Goal: Task Accomplishment & Management: Use online tool/utility

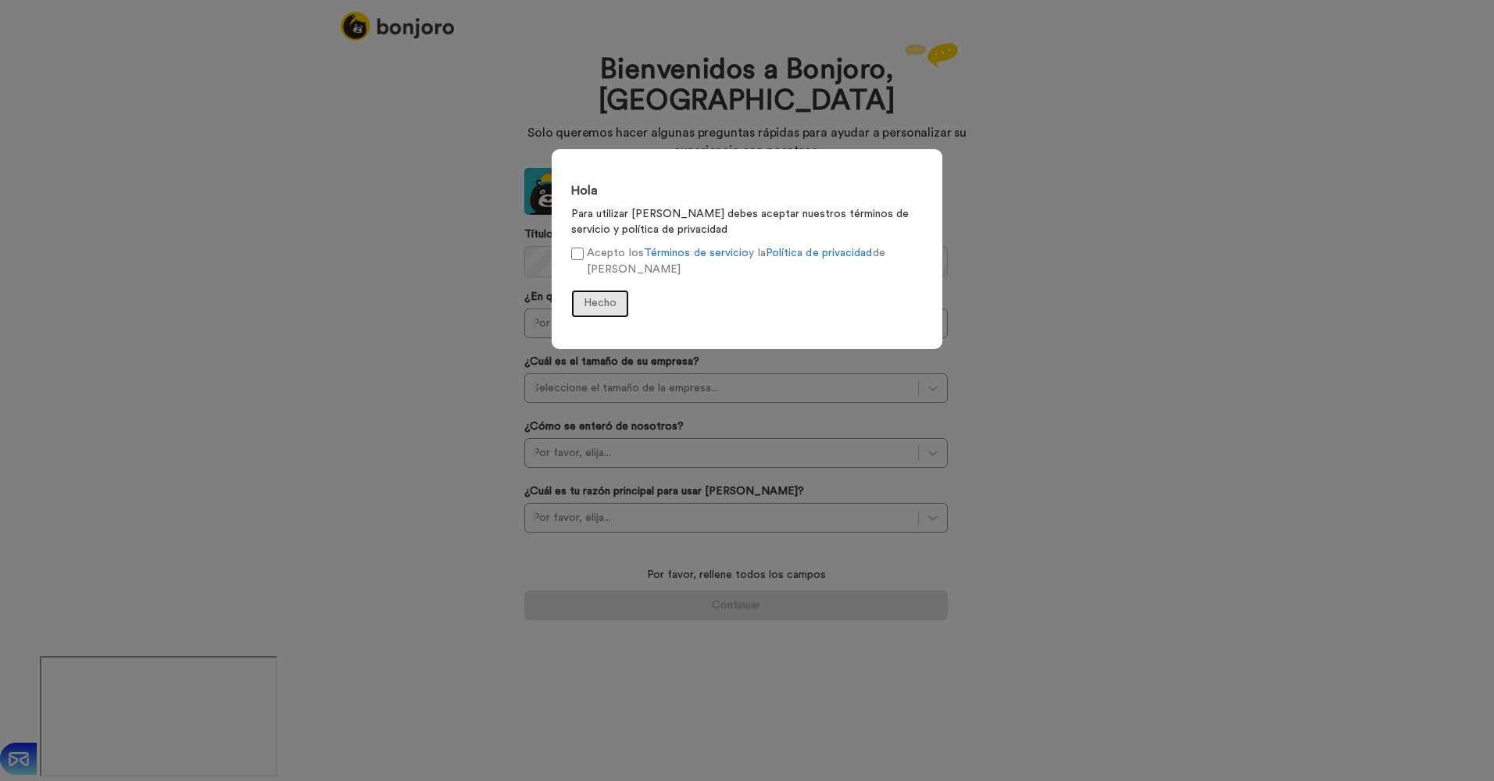
click at [602, 300] on span "Hecho" at bounding box center [600, 303] width 33 height 11
click at [1086, 392] on div "Hola Para utilizar [PERSON_NAME] debes aceptar nuestros términos de servicio y …" at bounding box center [747, 390] width 1494 height 781
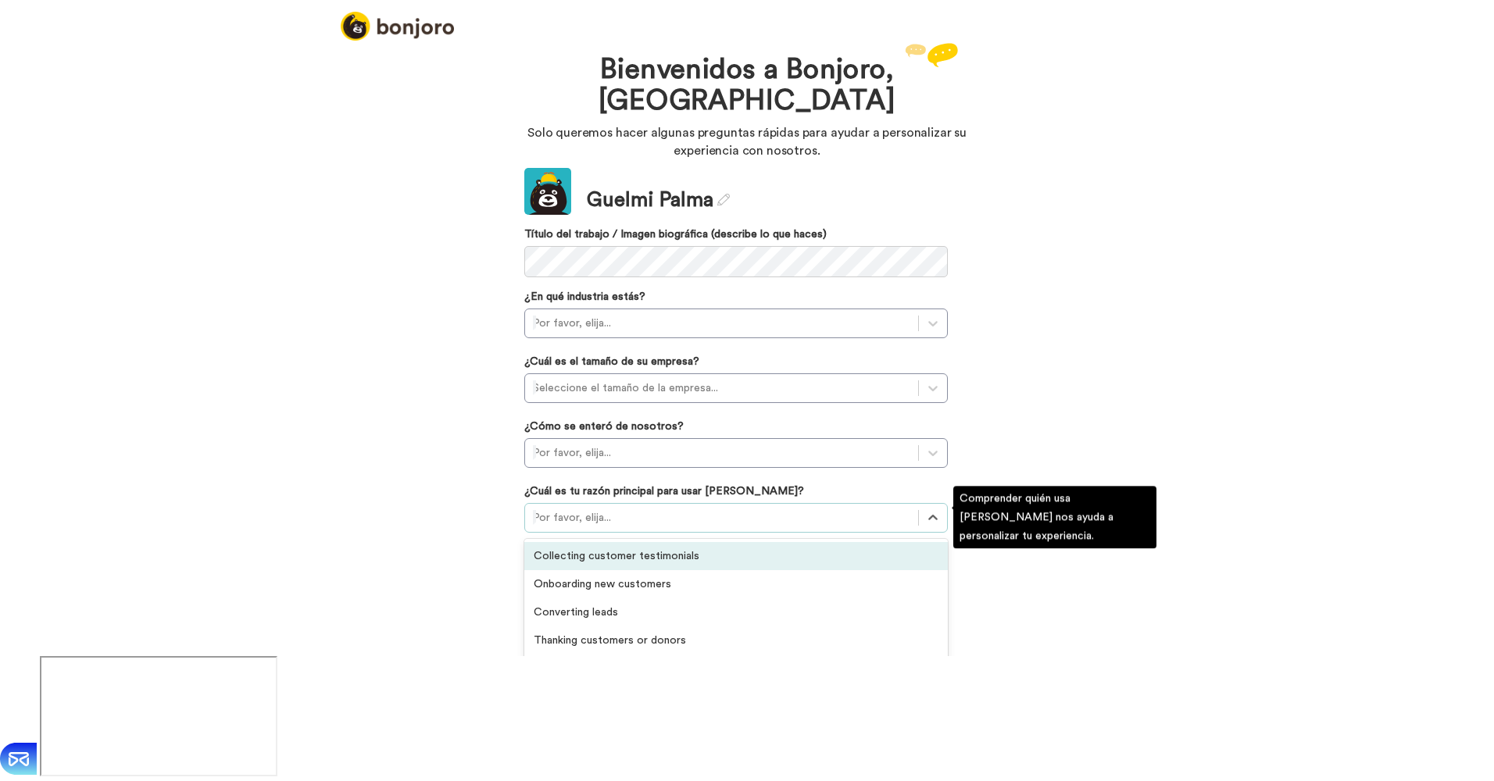
click at [683, 515] on div at bounding box center [721, 518] width 377 height 19
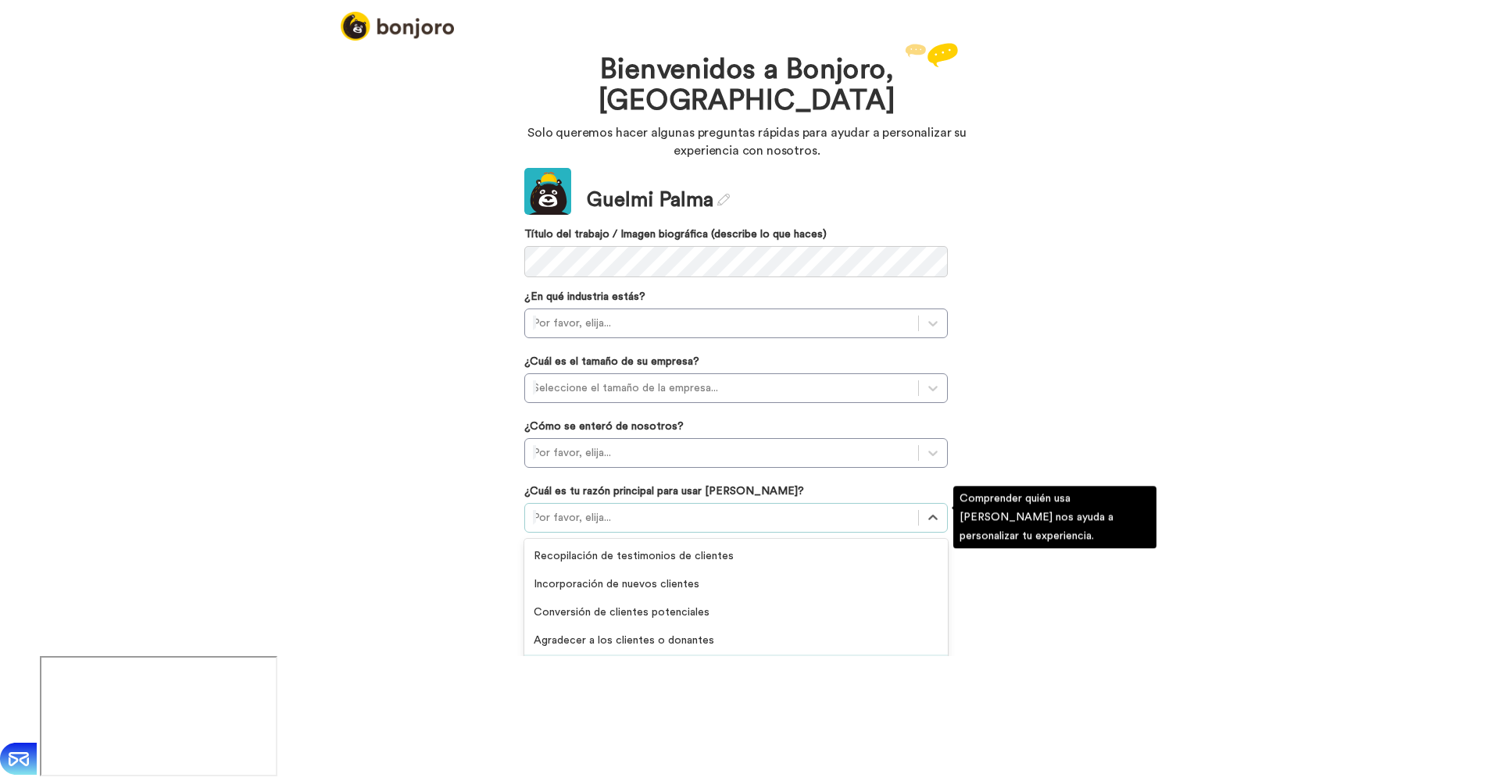
click at [650, 678] on div "Retener a los clientes existentes" at bounding box center [736, 669] width 424 height 28
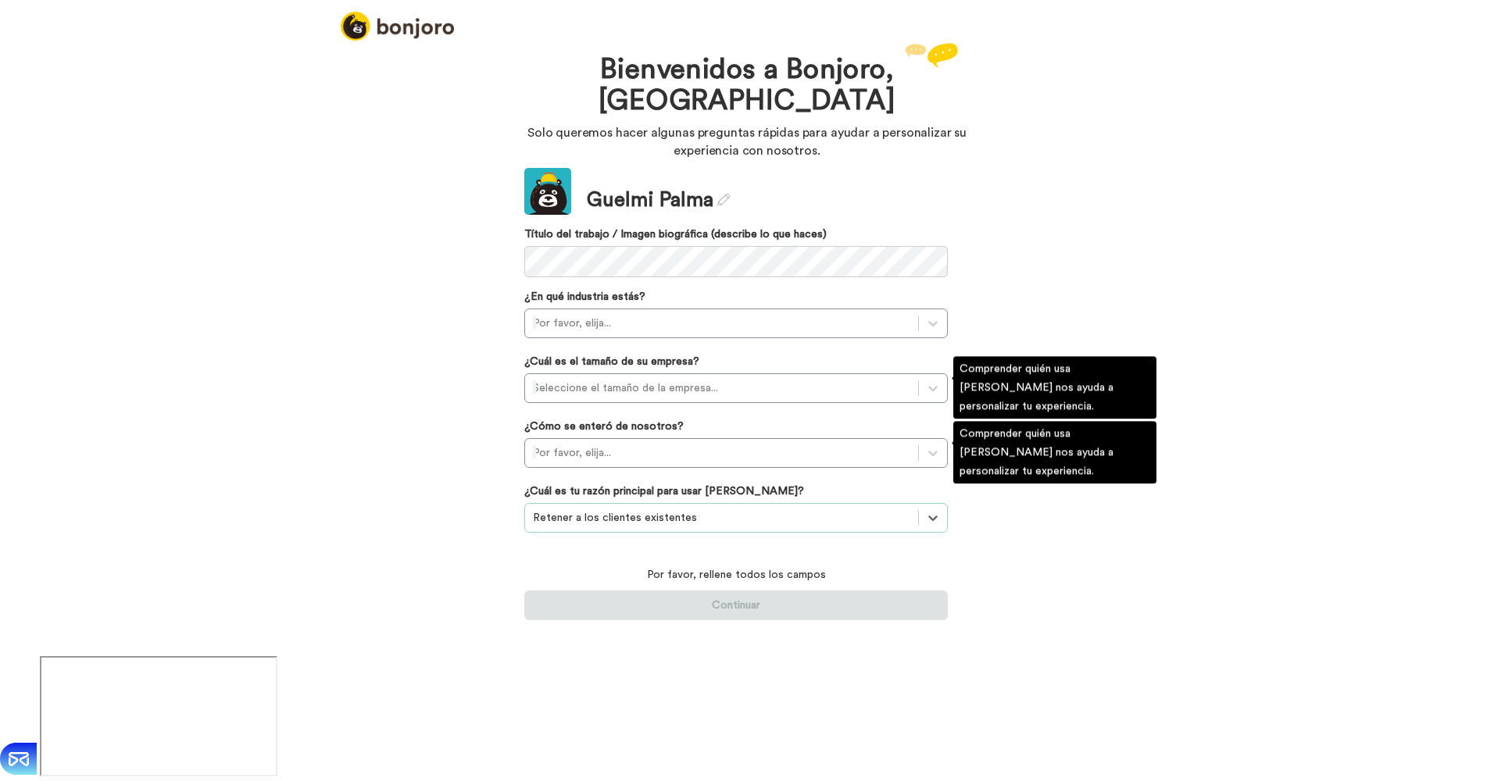
click at [666, 427] on label "¿Cómo se enteró de nosotros?" at bounding box center [603, 427] width 159 height 16
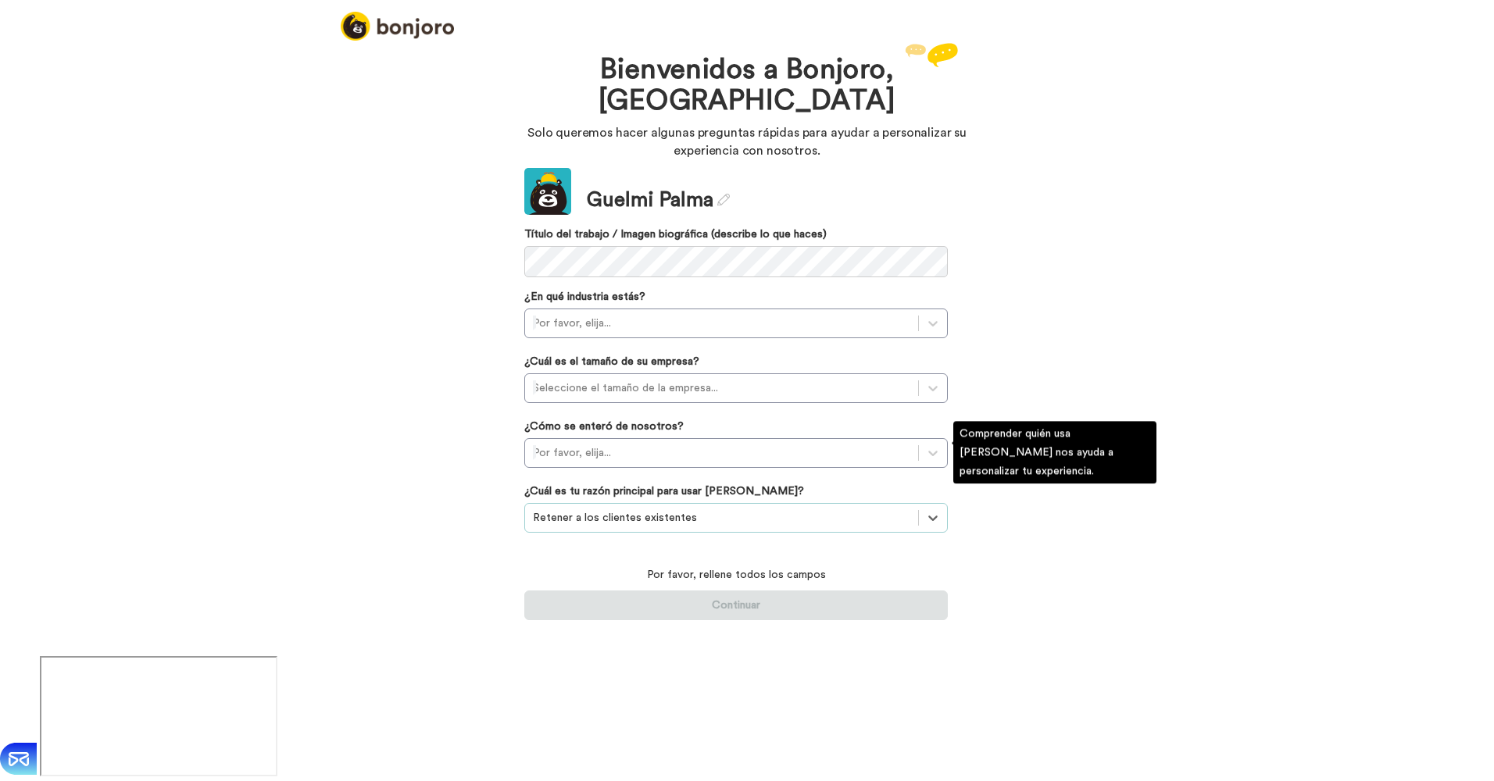
click at [679, 405] on div "Update Guelmi Palma Título del trabajo / Imagen biográfica (describe lo que hac…" at bounding box center [736, 394] width 424 height 452
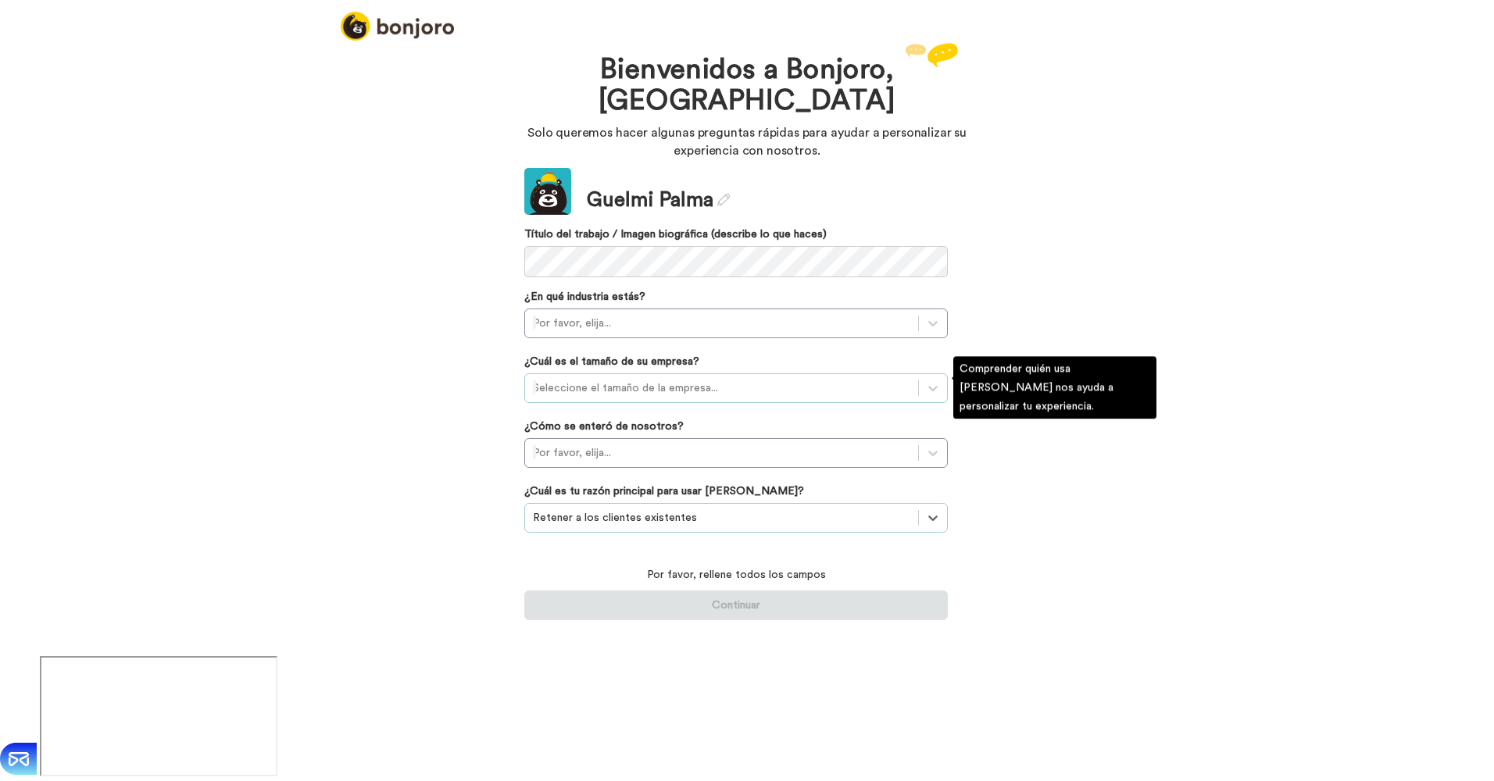
click at [696, 387] on div at bounding box center [721, 388] width 377 height 19
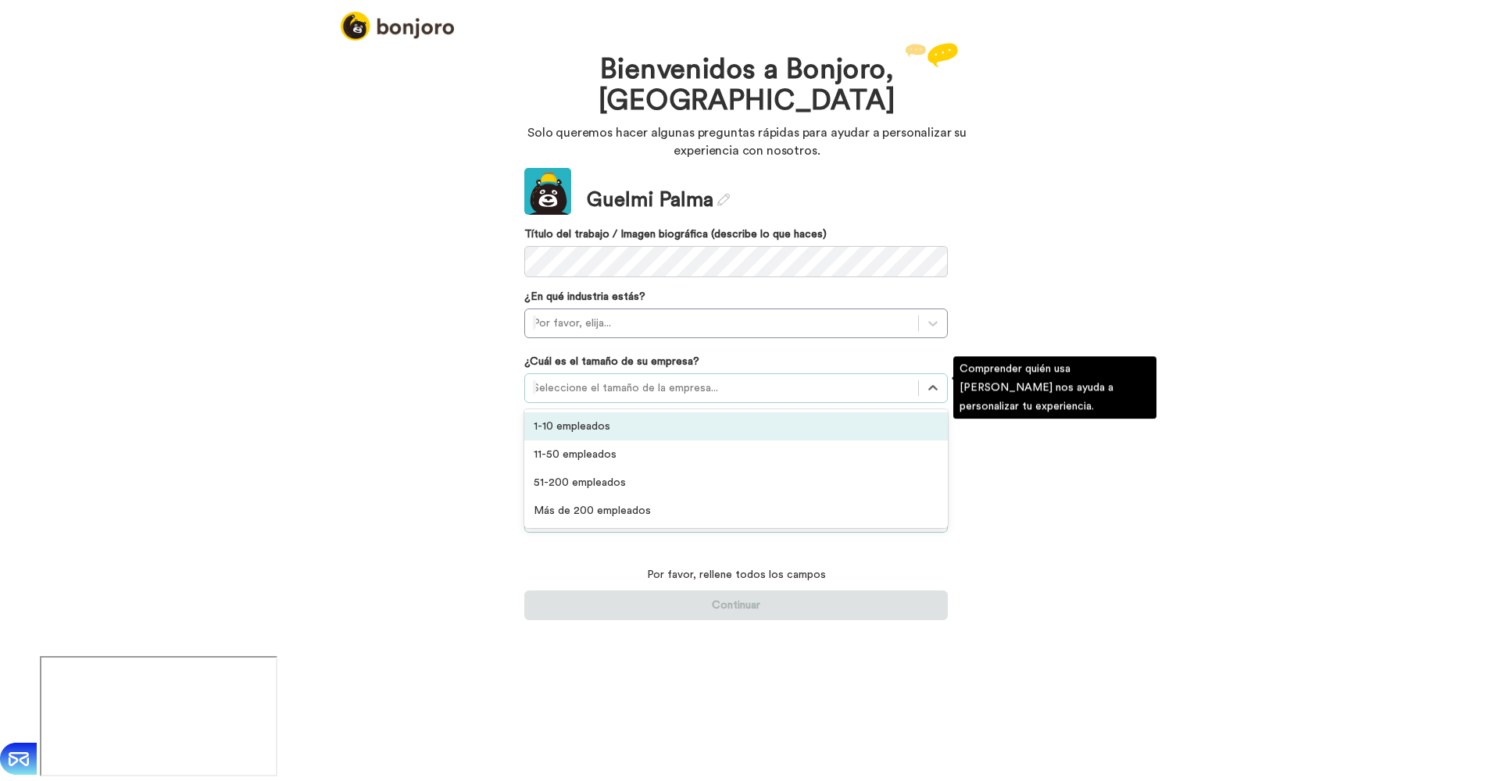
click at [619, 424] on div "1-10 empleados" at bounding box center [736, 427] width 424 height 28
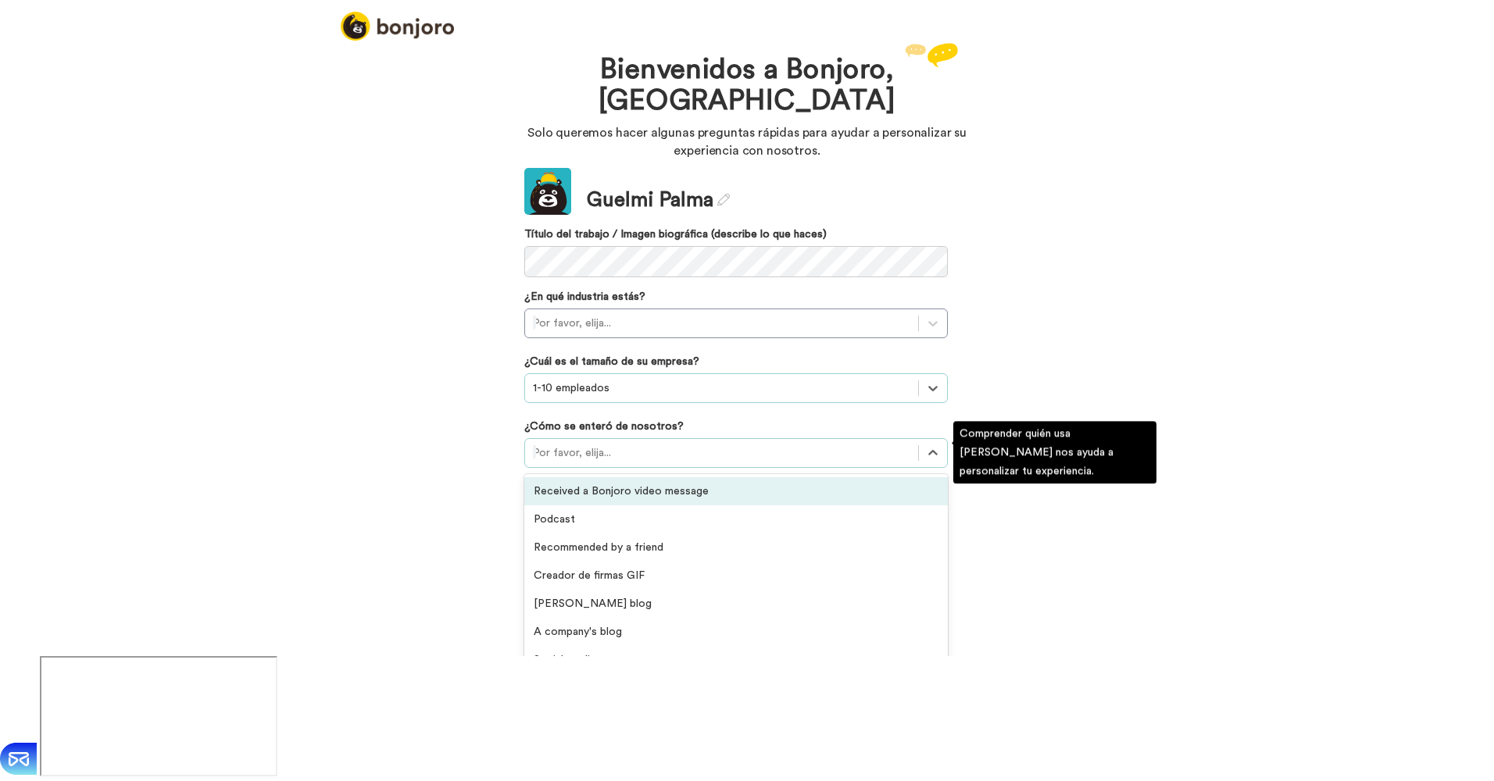
click at [612, 438] on div "Por favor, elija..." at bounding box center [736, 453] width 424 height 30
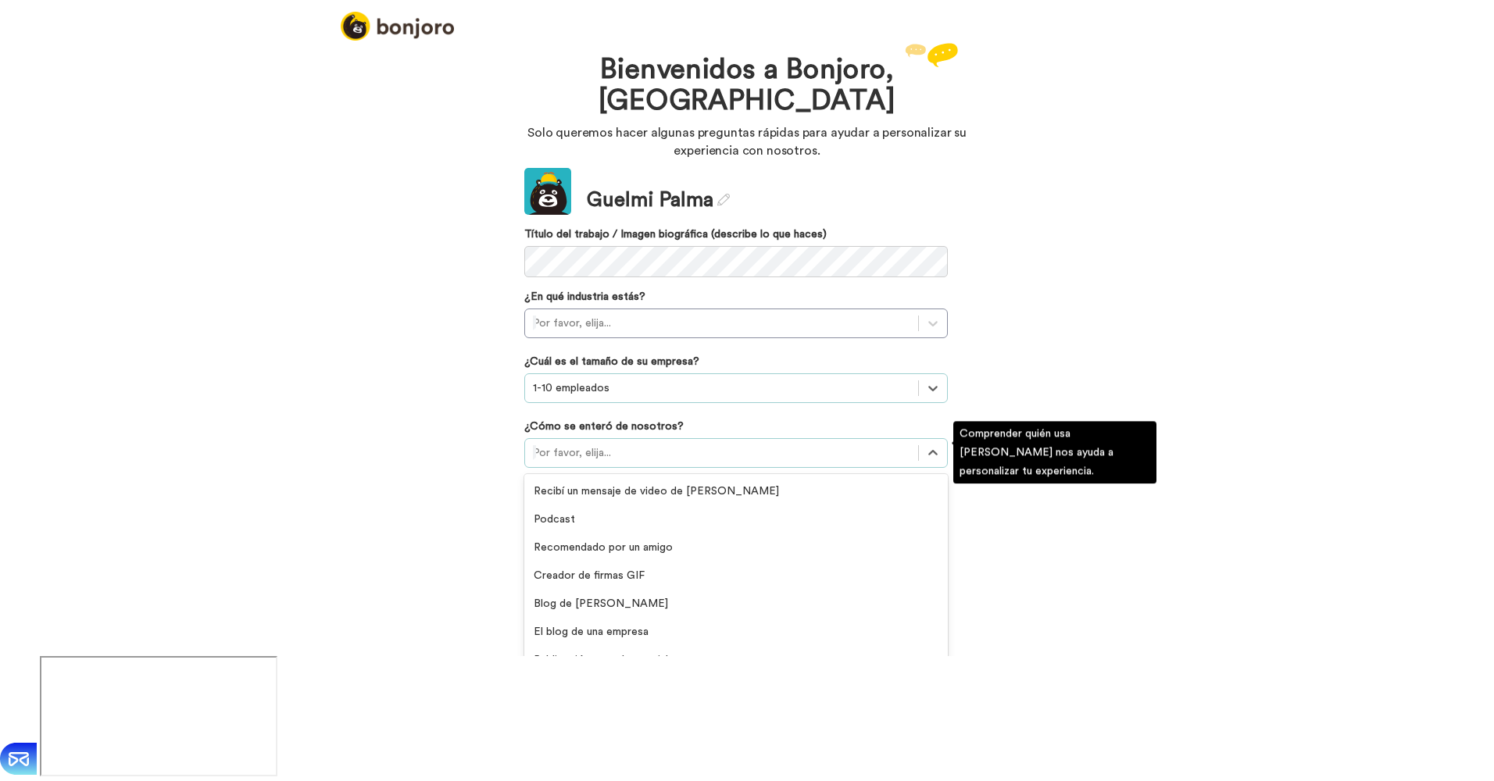
click at [629, 685] on div "Grupo privado o comunidad" at bounding box center [736, 688] width 424 height 28
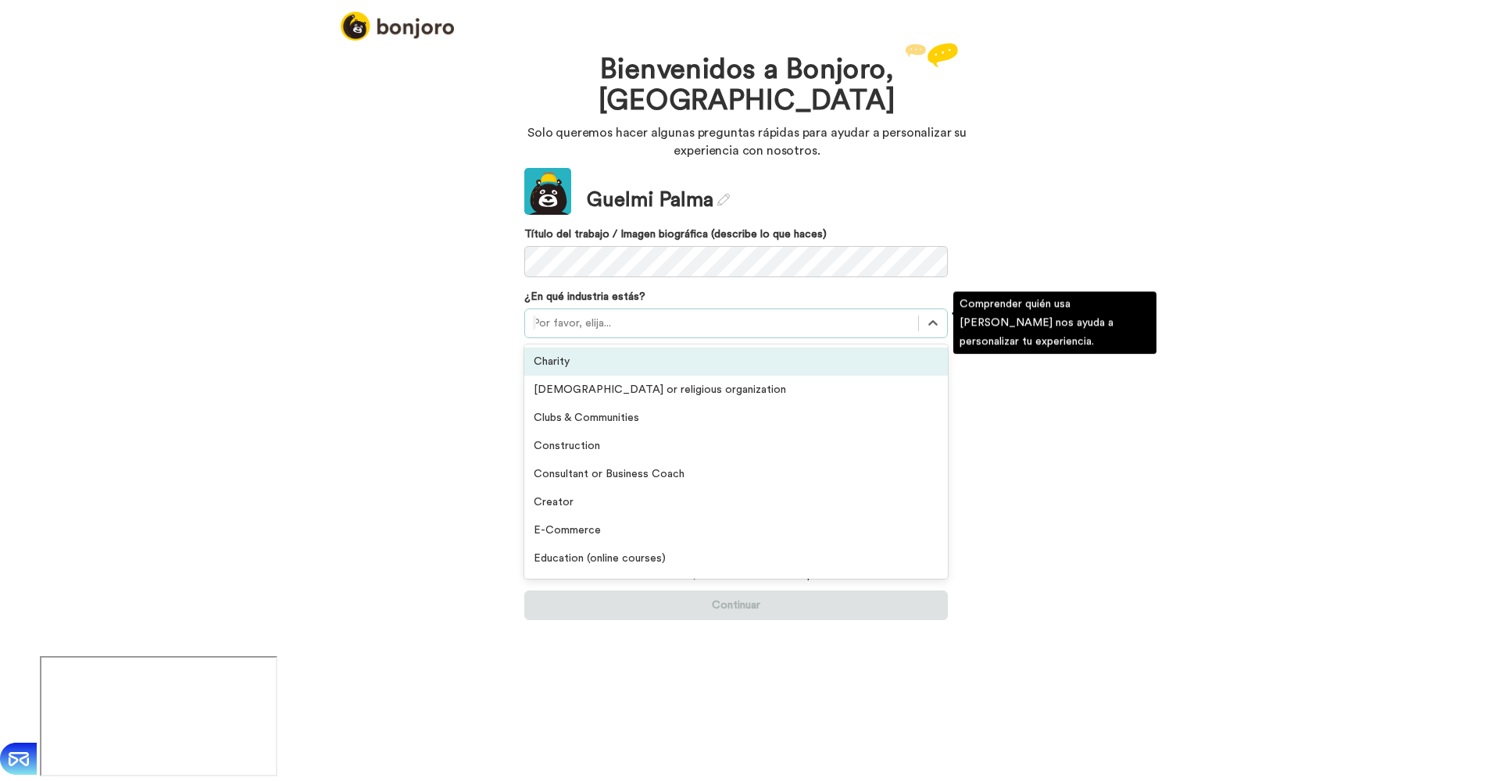
click at [678, 320] on div at bounding box center [721, 323] width 377 height 19
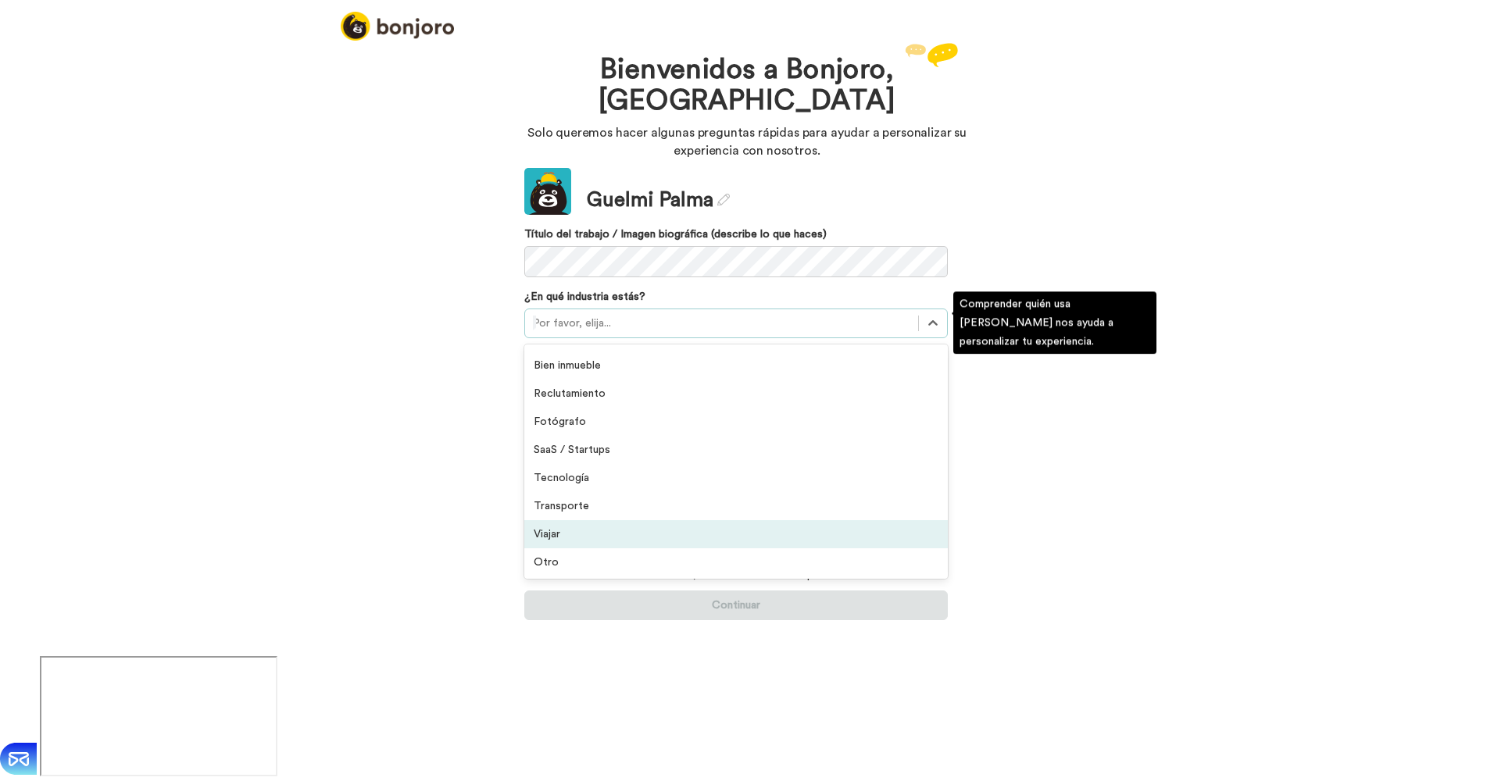
scroll to position [363, 0]
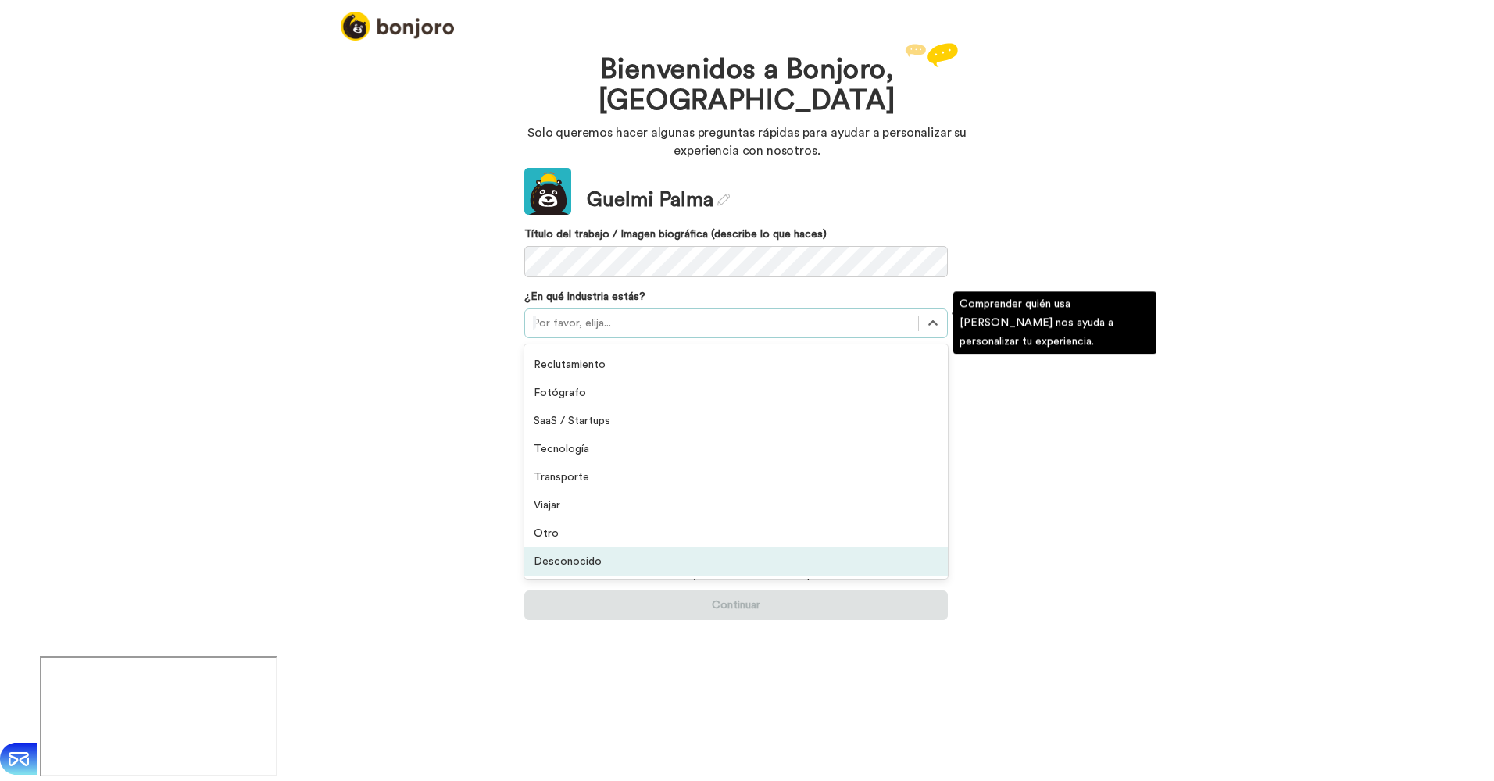
drag, startPoint x: 578, startPoint y: 570, endPoint x: 585, endPoint y: 562, distance: 10.5
click at [578, 570] on div "Desconocido" at bounding box center [736, 562] width 424 height 28
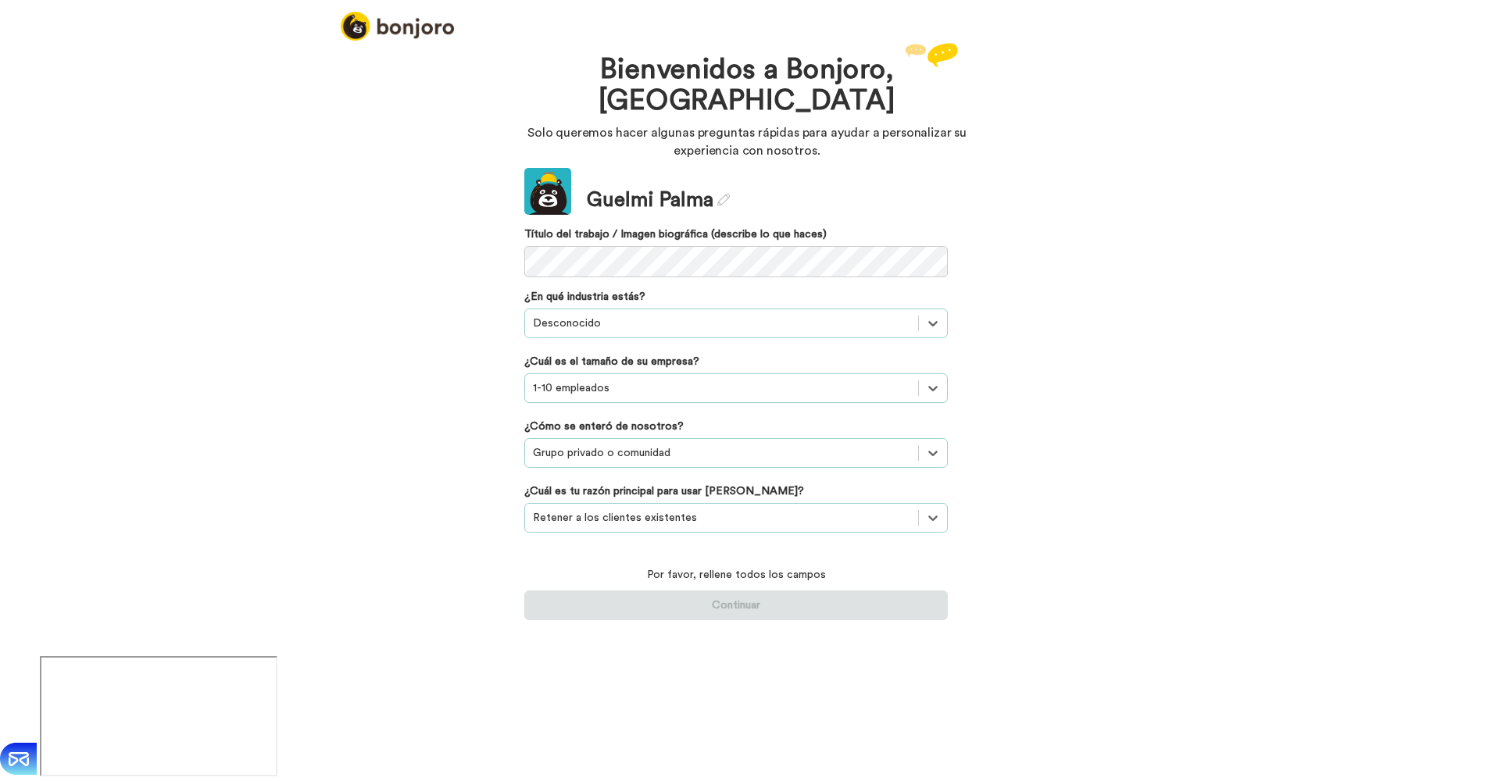
click at [588, 224] on div "Update Guelmi Palma Título del trabajo / Imagen biográfica (describe lo que hac…" at bounding box center [736, 222] width 424 height 109
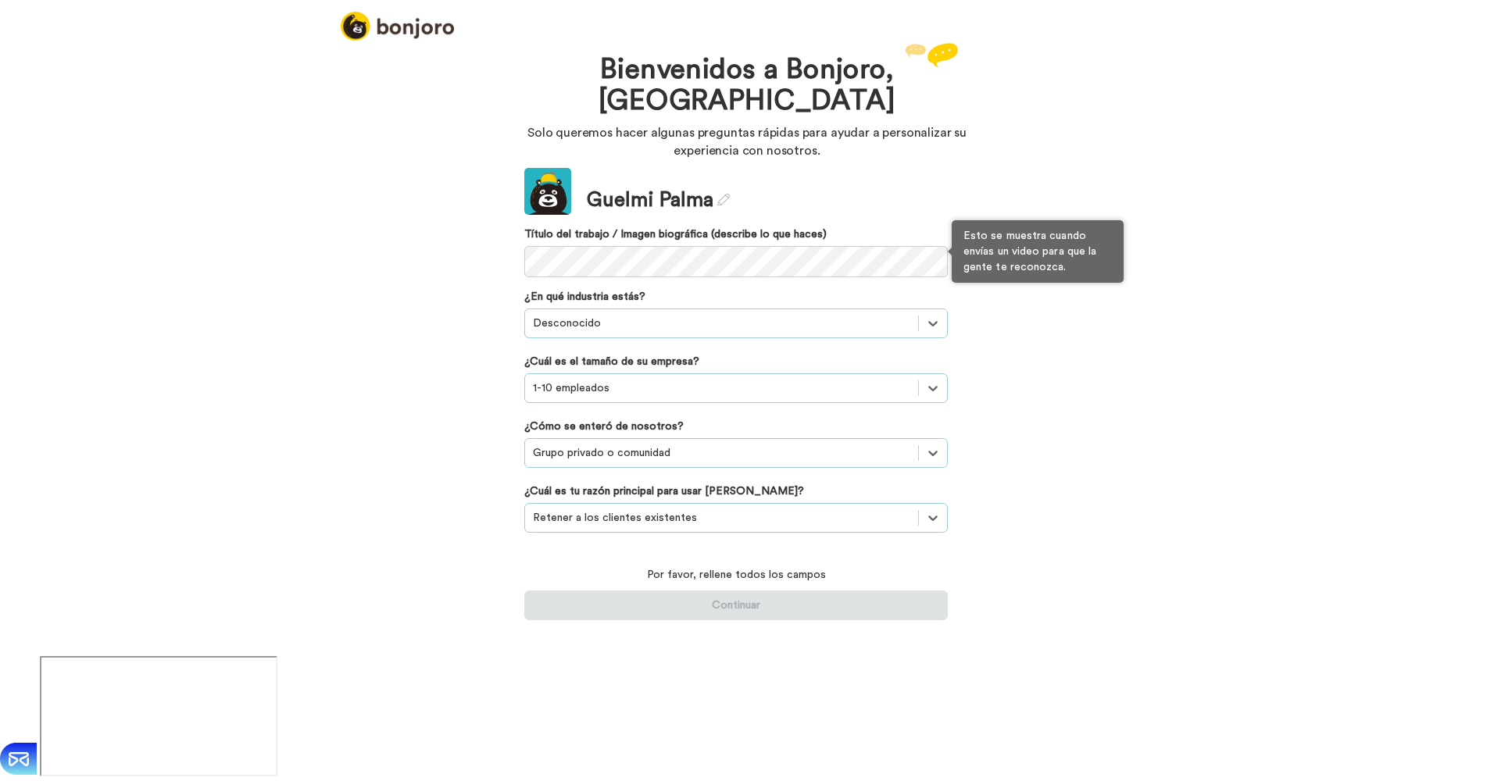
click at [593, 242] on span "Título del trabajo / Imagen biográfica (describe lo que haces)" at bounding box center [736, 252] width 424 height 51
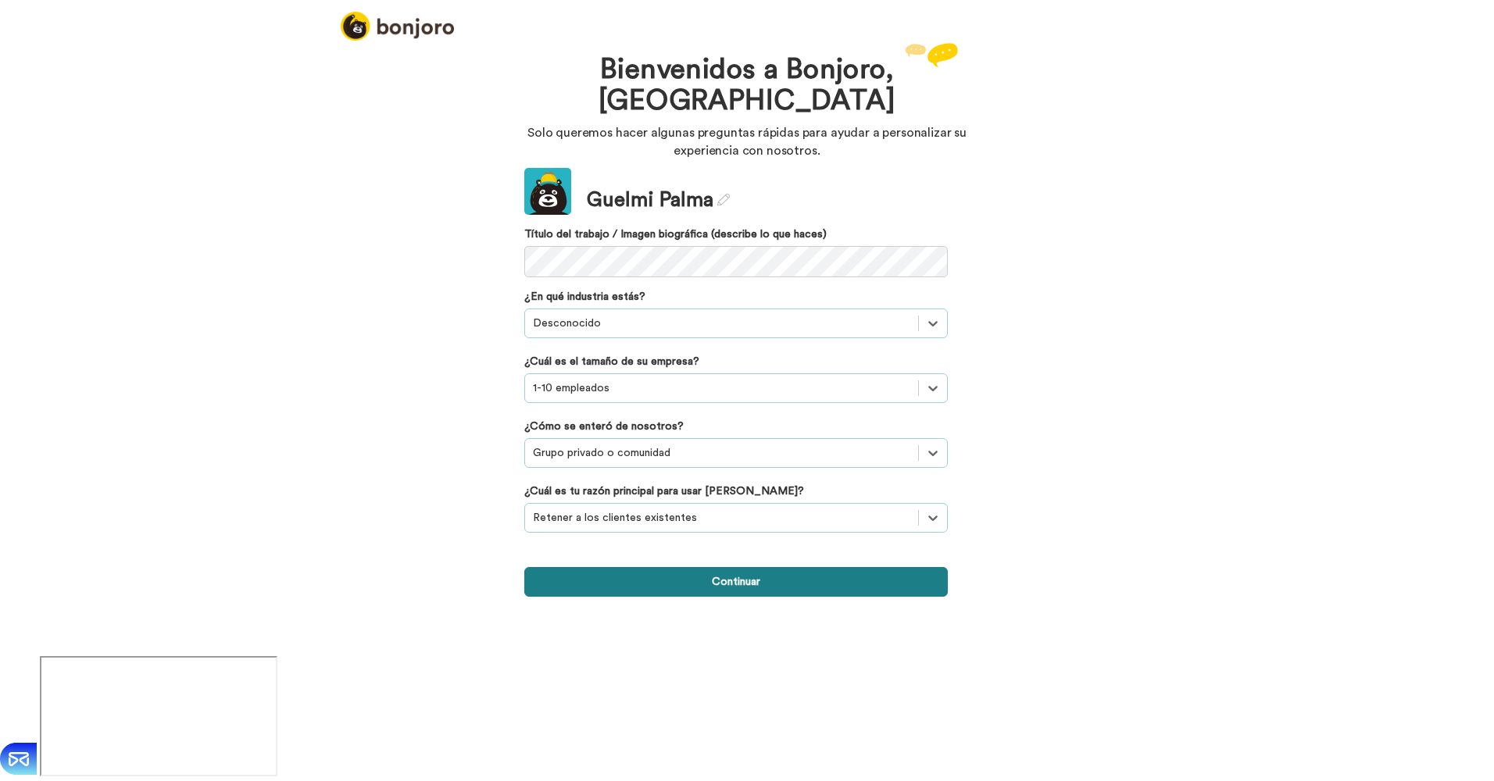
click at [610, 581] on button "Continuar" at bounding box center [736, 582] width 424 height 30
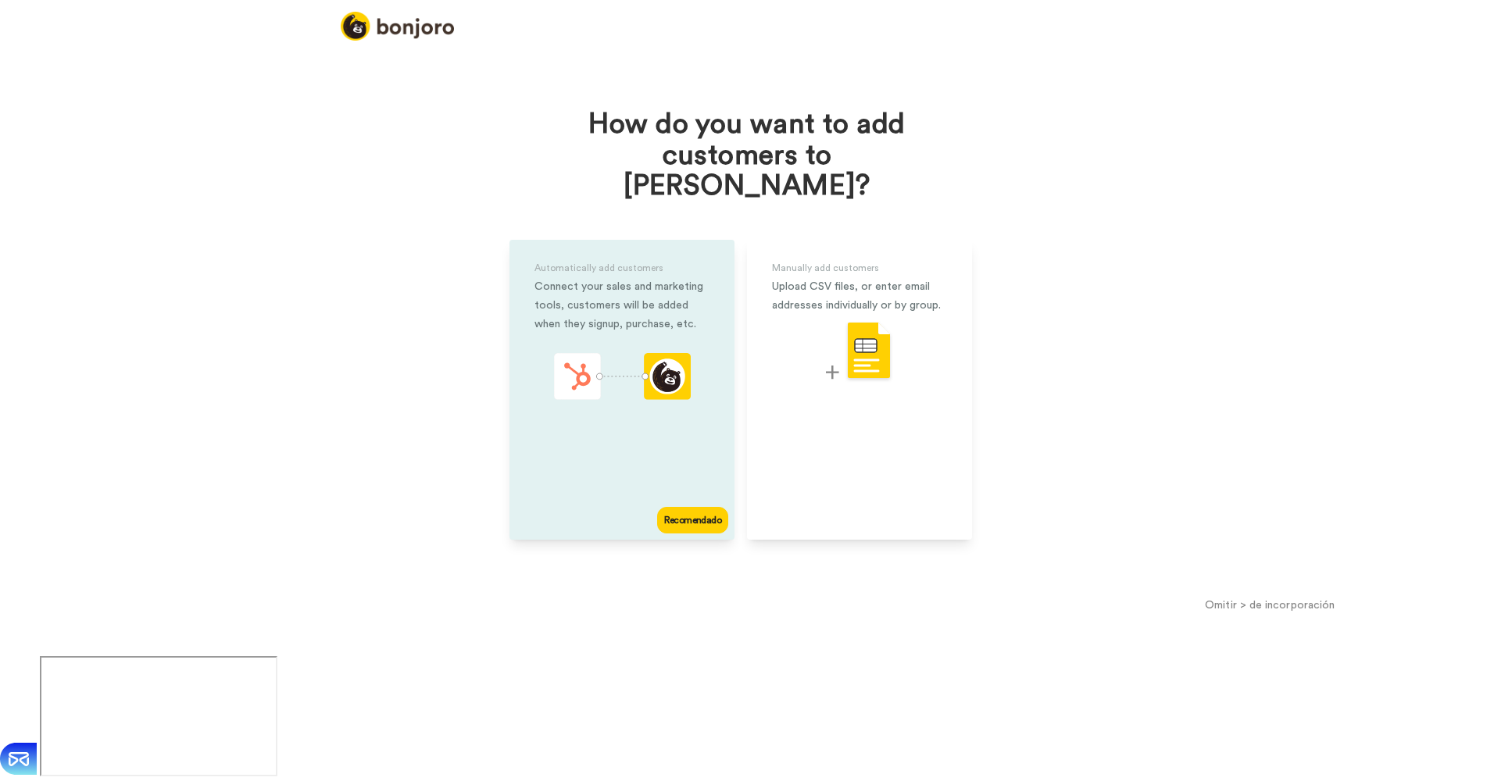
click at [697, 507] on div "Recomendado" at bounding box center [692, 520] width 71 height 27
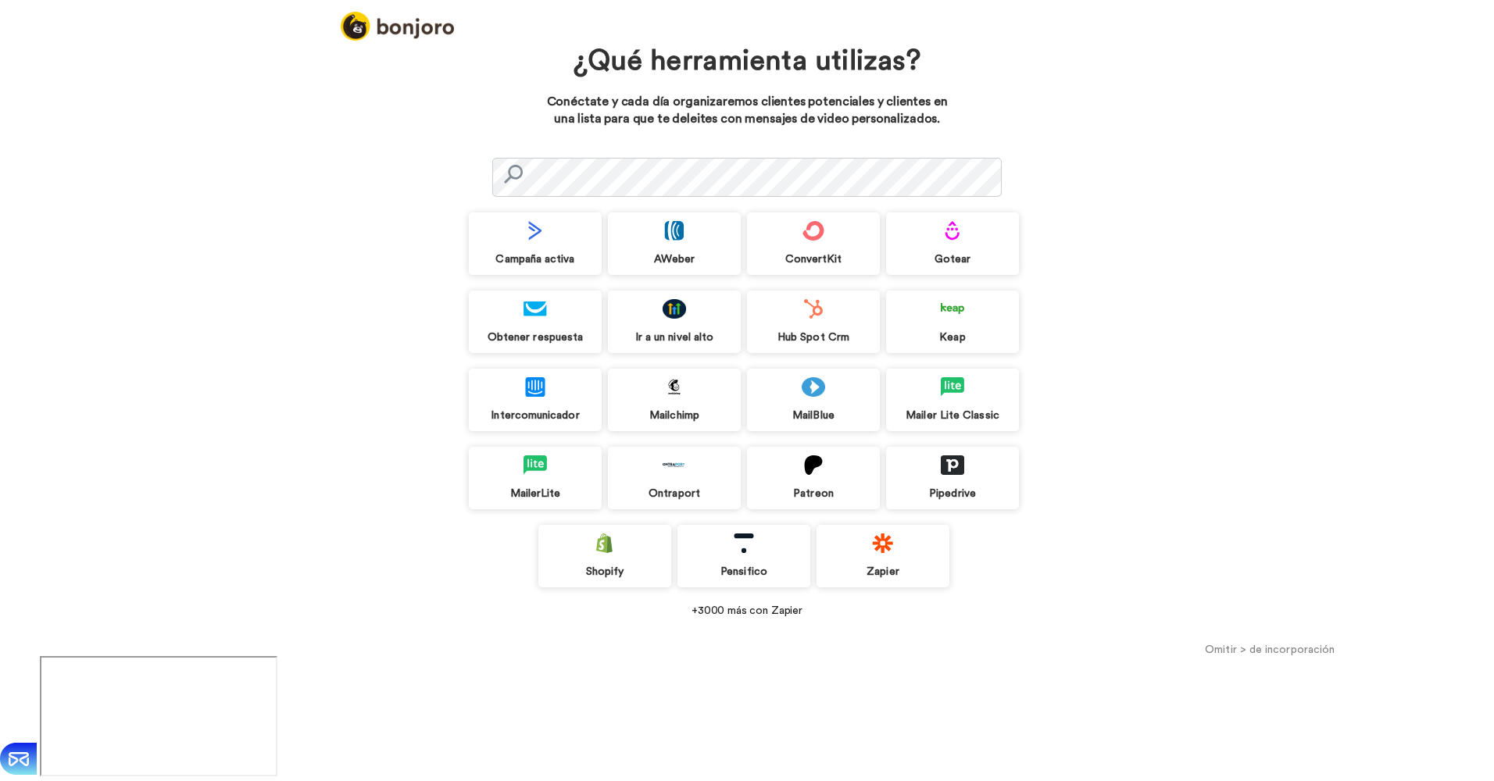
click at [920, 575] on div "Zapier" at bounding box center [883, 572] width 133 height 14
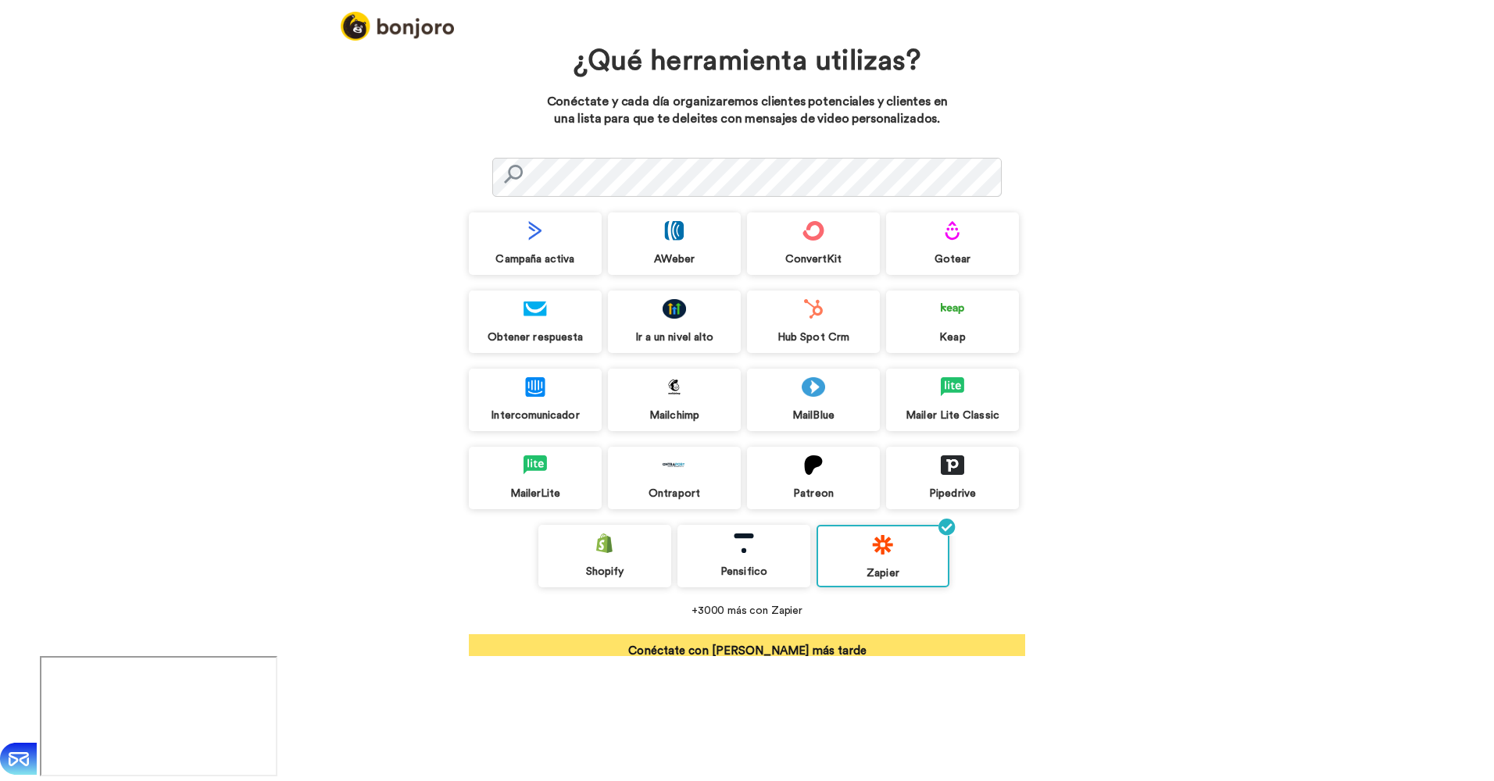
click at [816, 649] on button "Conéctate con Zapier más tarde" at bounding box center [747, 650] width 556 height 31
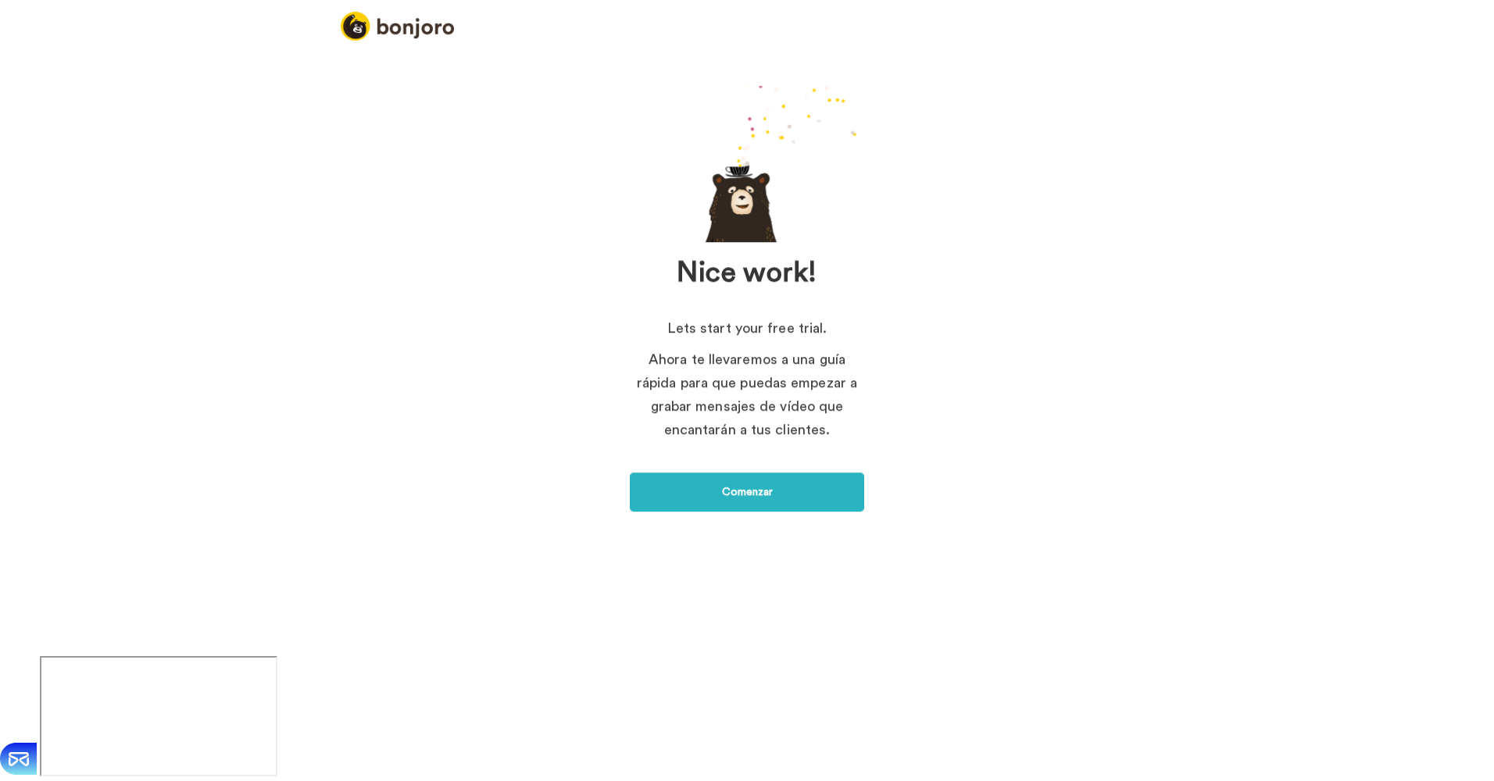
drag, startPoint x: 816, startPoint y: 649, endPoint x: 829, endPoint y: 685, distance: 39.1
click at [829, 656] on div "¿Qué herramienta utilizas? Conéctate y cada día organizaremos clientes potencia…" at bounding box center [747, 347] width 1494 height 617
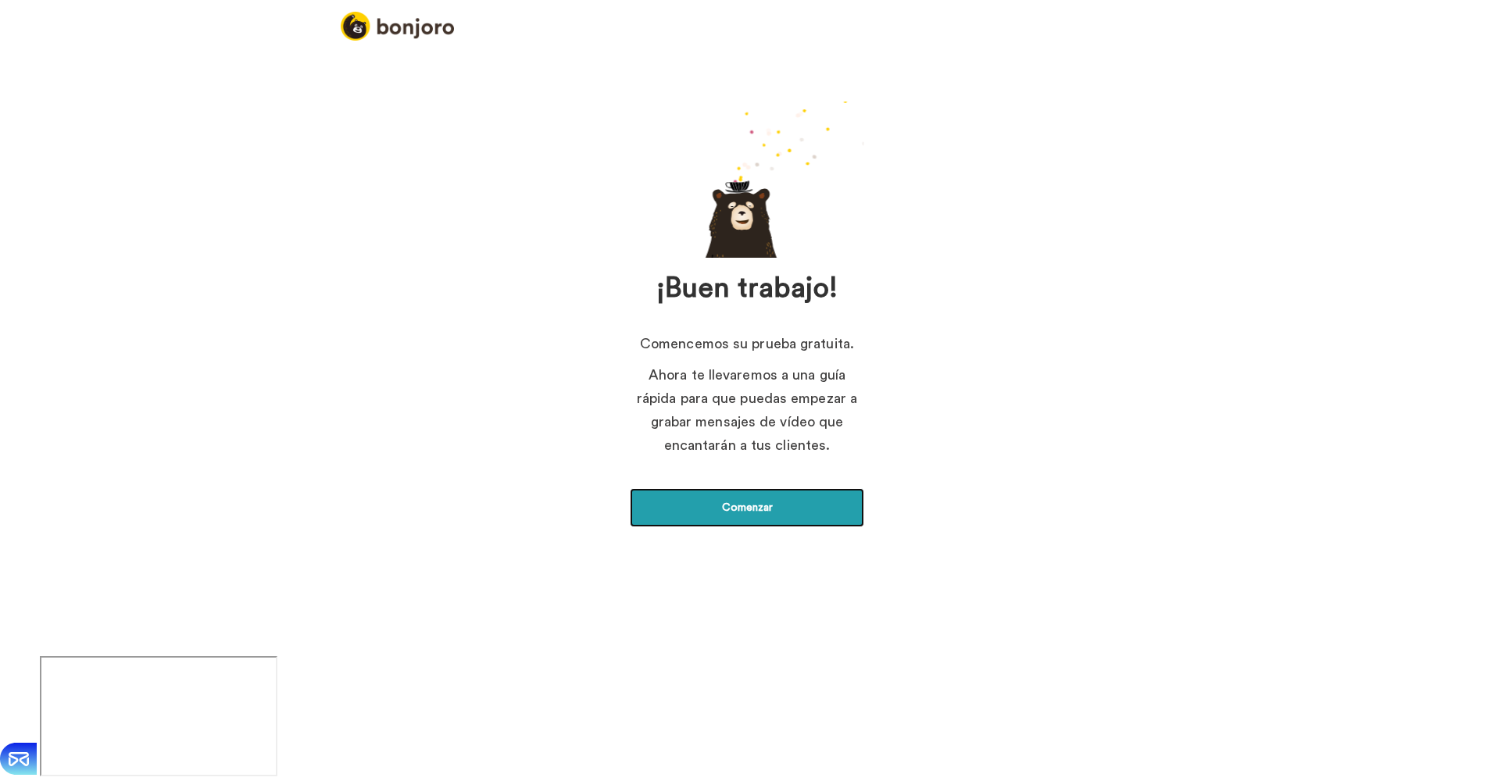
click at [730, 524] on link "Comenzar" at bounding box center [747, 507] width 234 height 39
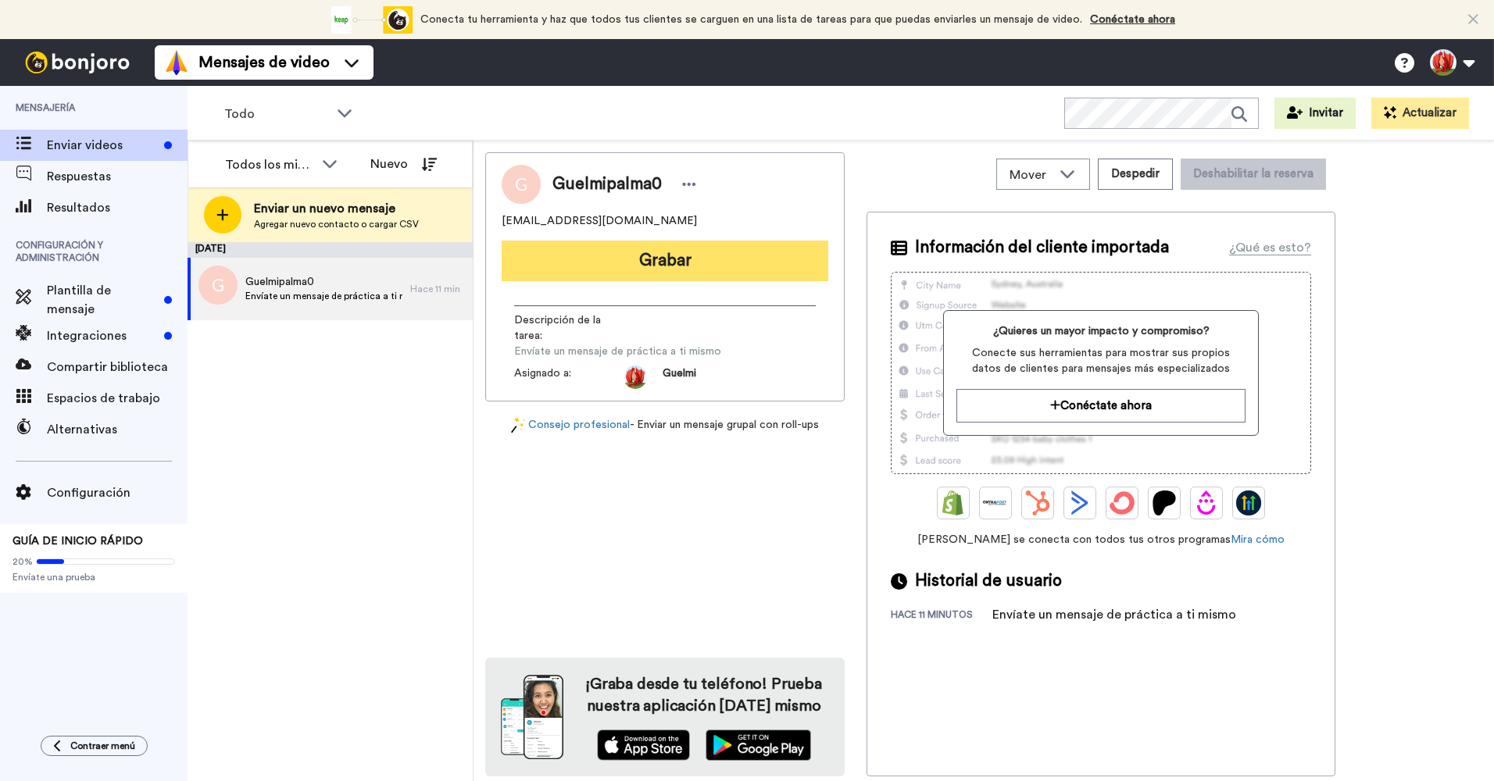
click at [613, 270] on button "Grabar" at bounding box center [665, 261] width 327 height 41
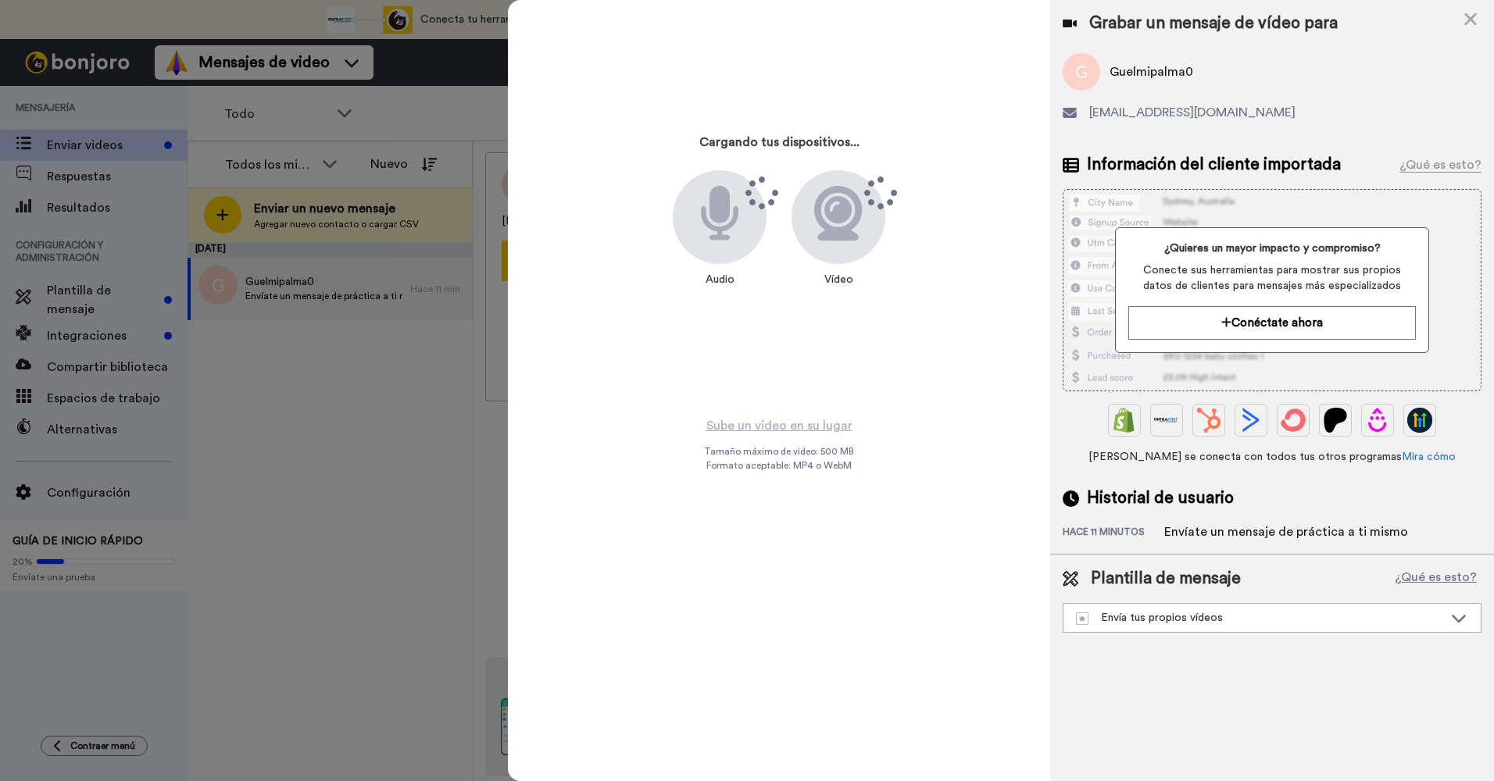
click at [671, 140] on div "Cargando tus dispositivos... Audio Vídeo" at bounding box center [779, 208] width 391 height 391
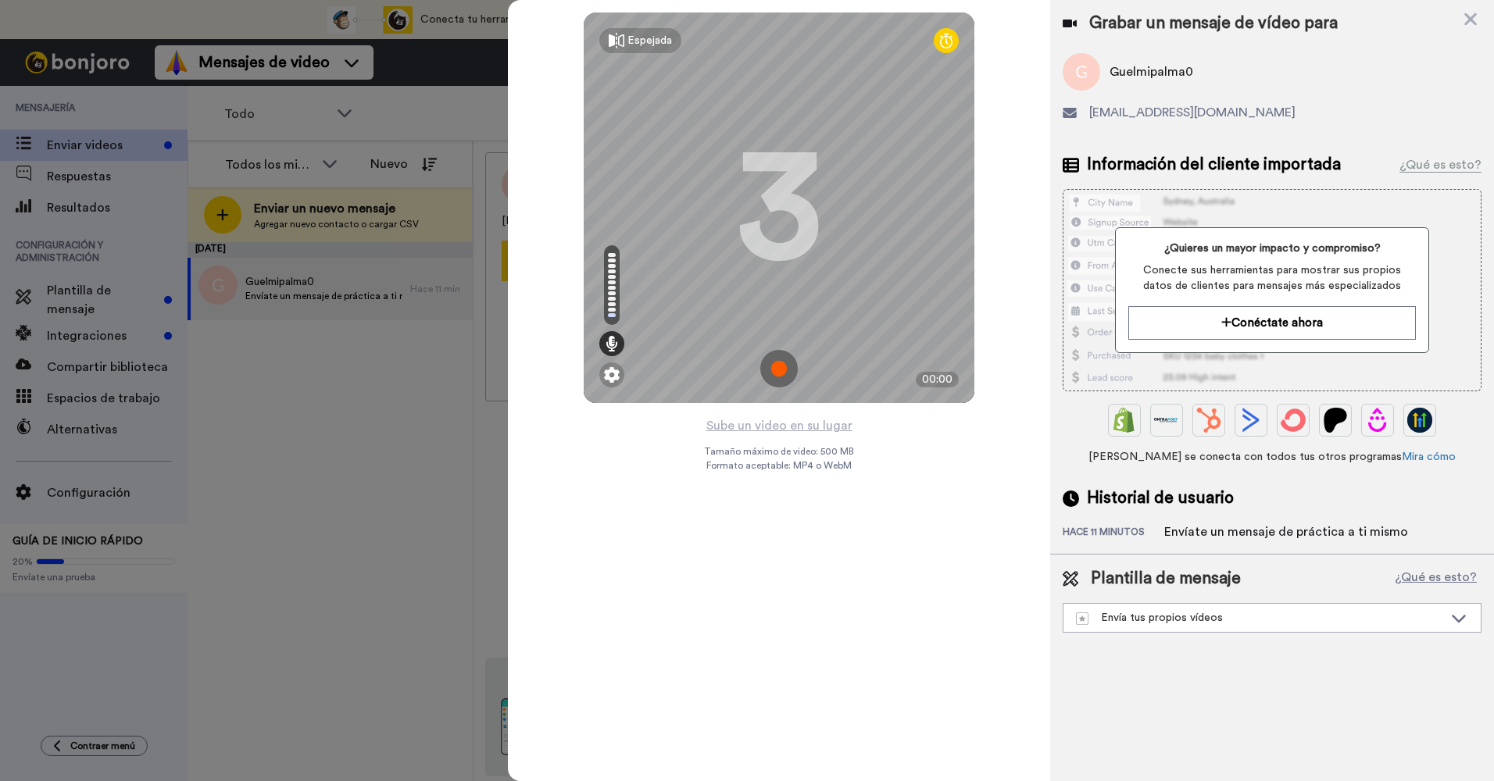
click at [789, 366] on img at bounding box center [779, 369] width 38 height 38
